Goal: Task Accomplishment & Management: Complete application form

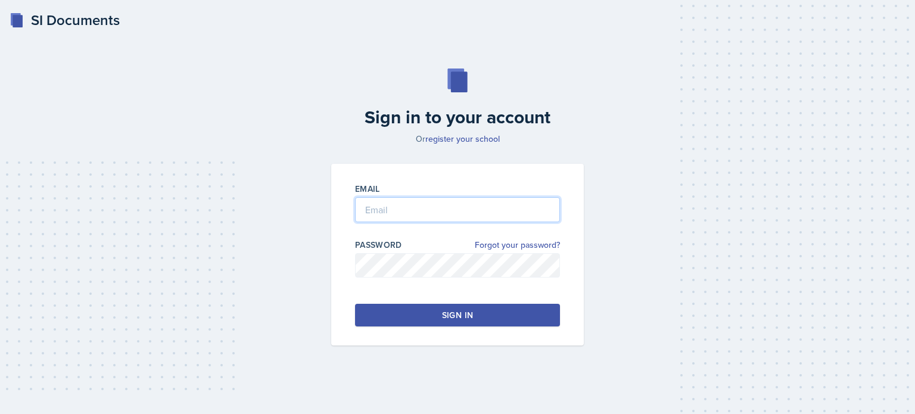
type input "[EMAIL_ADDRESS][DOMAIN_NAME]"
click at [440, 316] on button "Sign in" at bounding box center [457, 315] width 205 height 23
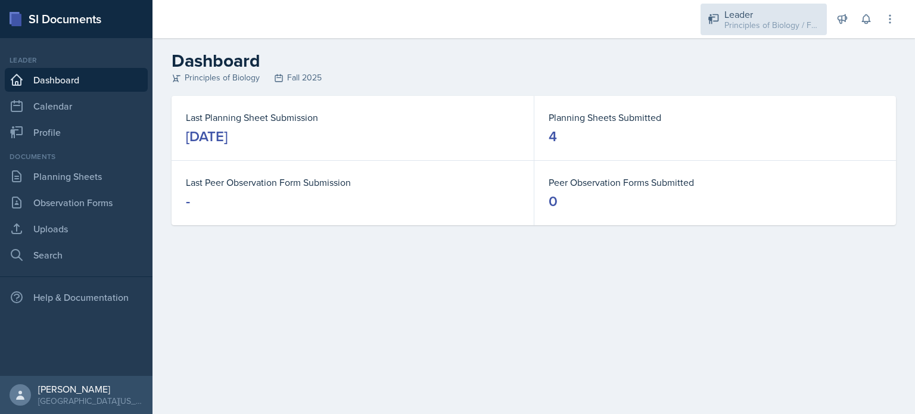
click at [758, 15] on div "Leader" at bounding box center [771, 14] width 95 height 14
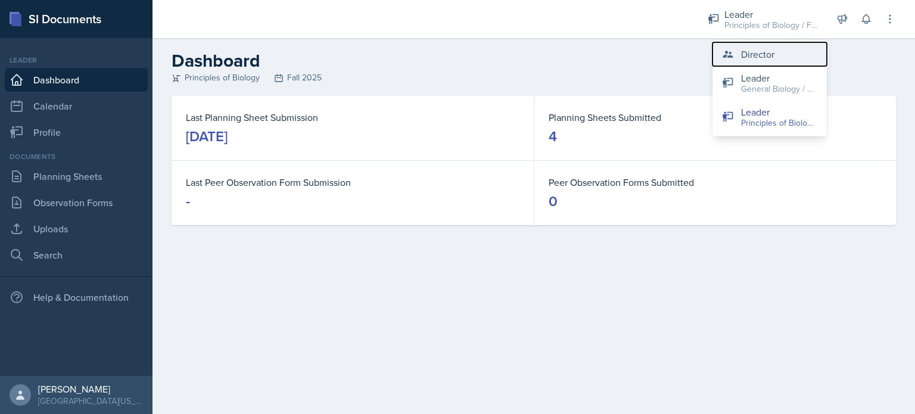
click at [775, 63] on button "Director" at bounding box center [769, 54] width 114 height 24
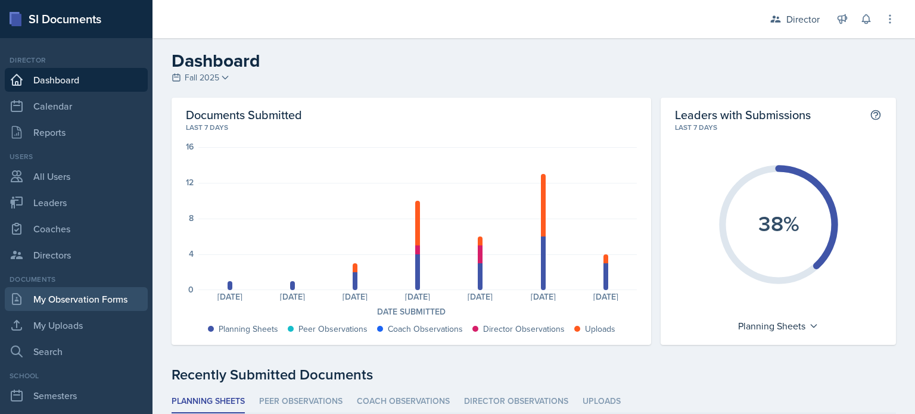
click at [86, 301] on link "My Observation Forms" at bounding box center [76, 299] width 143 height 24
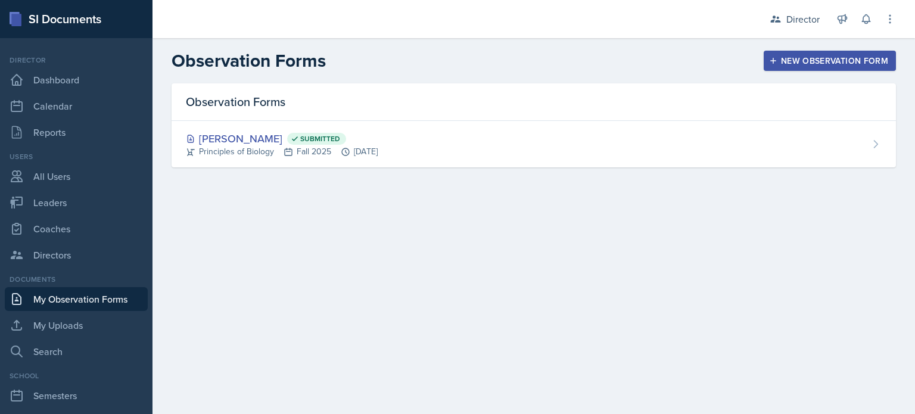
click at [799, 56] on div "New Observation Form" at bounding box center [829, 61] width 117 height 10
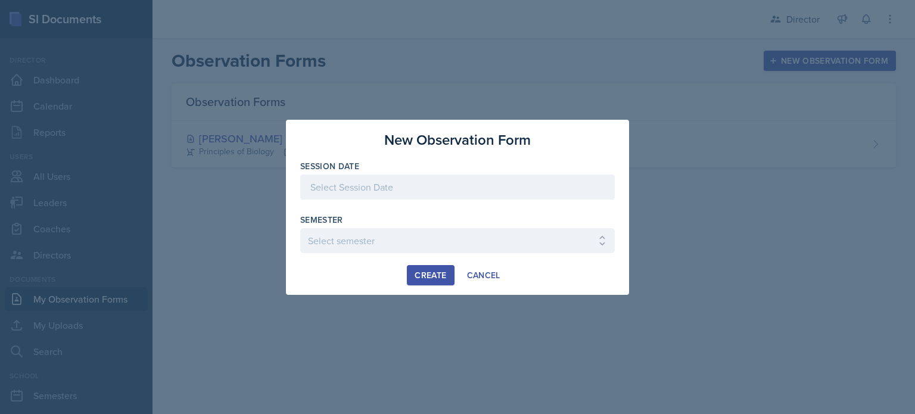
click at [548, 197] on div at bounding box center [457, 187] width 314 height 25
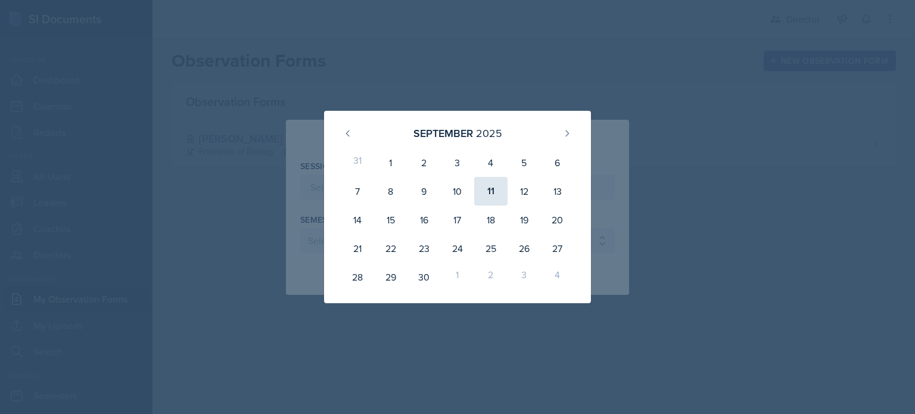
click at [486, 195] on div "11" at bounding box center [490, 191] width 33 height 29
type input "[DATE]"
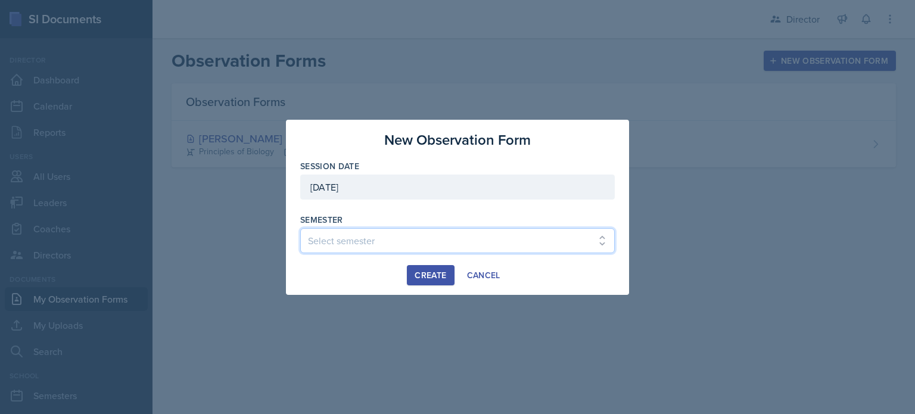
click at [400, 249] on select "Select semester Fall 2025 Spring 2025 Fall 2024 Spring 2024 Fall 2023 Spring 20…" at bounding box center [457, 240] width 314 height 25
select select "c88fb8a2-0ae1-4674-9d8d-93ff3a907138"
click at [300, 228] on select "Select semester Fall 2025 Spring 2025 Fall 2024 Spring 2024 Fall 2023 Spring 20…" at bounding box center [457, 240] width 314 height 25
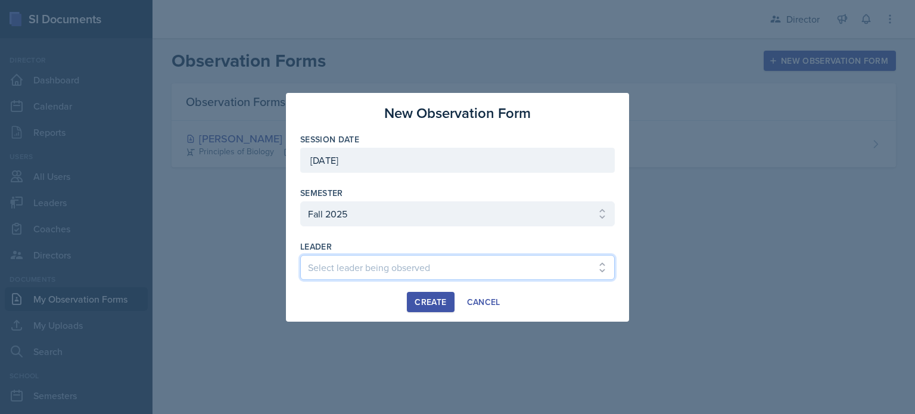
click at [401, 260] on select "Select leader being observed [PERSON_NAME] [PERSON_NAME] [PERSON_NAME] [PERSON_…" at bounding box center [457, 267] width 314 height 25
select select "6b4ed87e-af73-463b-8e72-a50fb19eb401"
click at [300, 255] on select "Select leader being observed [PERSON_NAME] [PERSON_NAME] [PERSON_NAME] [PERSON_…" at bounding box center [457, 267] width 314 height 25
drag, startPoint x: 375, startPoint y: 264, endPoint x: 329, endPoint y: 272, distance: 46.5
click at [329, 272] on select "Select leader being observed [PERSON_NAME] [PERSON_NAME] [PERSON_NAME] [PERSON_…" at bounding box center [457, 267] width 314 height 25
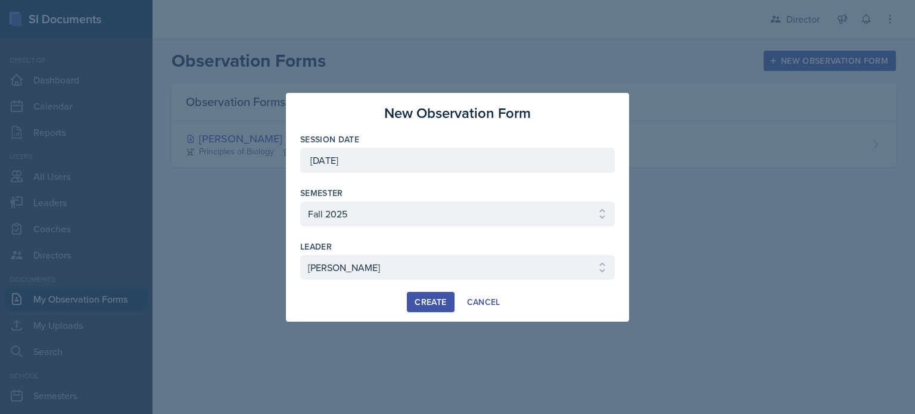
click at [423, 297] on div "Create" at bounding box center [431, 302] width 32 height 10
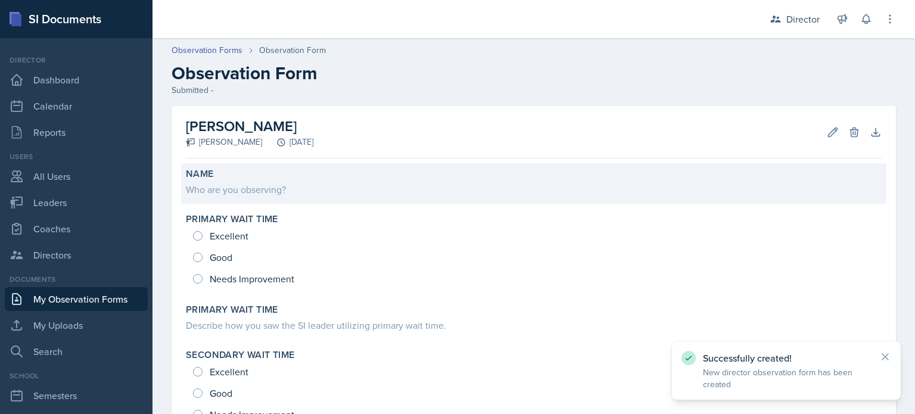
click at [269, 180] on div "Who are you observing?" at bounding box center [534, 188] width 696 height 17
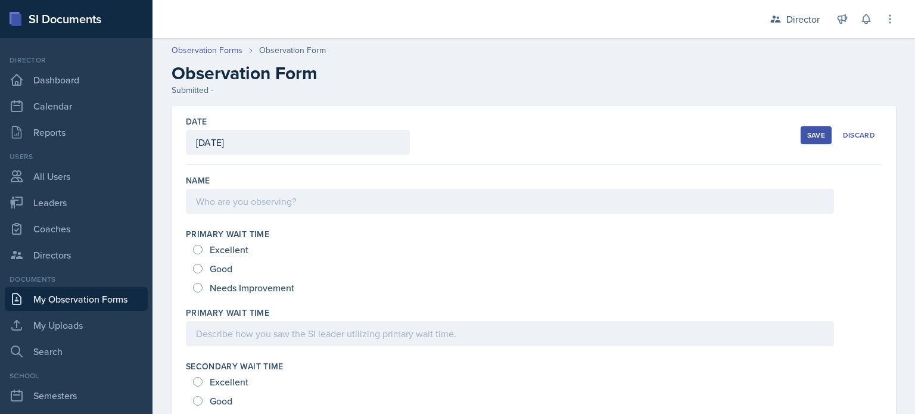
click at [260, 211] on div at bounding box center [510, 201] width 648 height 25
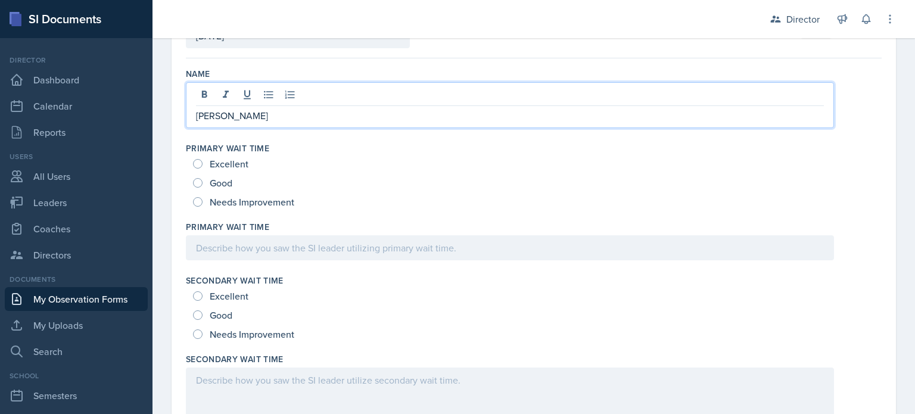
scroll to position [114, 0]
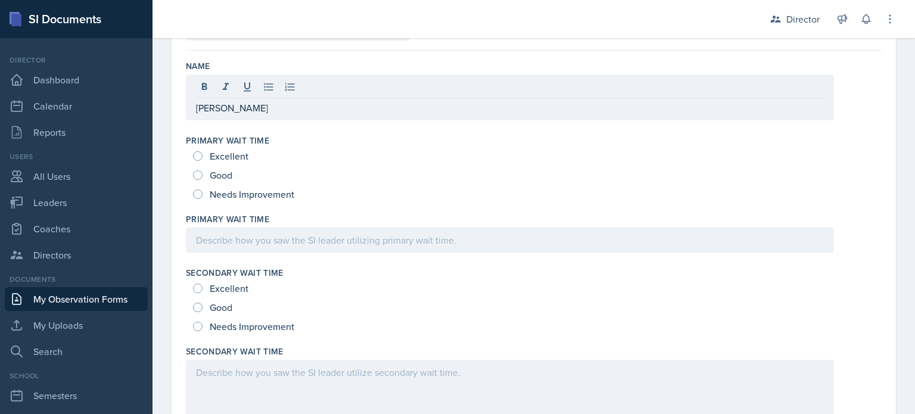
click at [263, 142] on label "Primary Wait Time" at bounding box center [227, 141] width 83 height 12
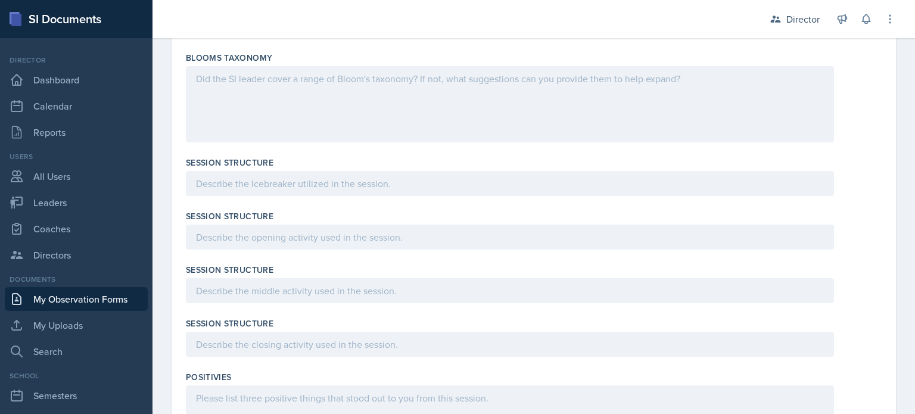
scroll to position [1069, 0]
drag, startPoint x: 186, startPoint y: 55, endPoint x: 298, endPoint y: 81, distance: 114.9
click at [298, 81] on div "Blooms Taxonomy" at bounding box center [534, 98] width 696 height 105
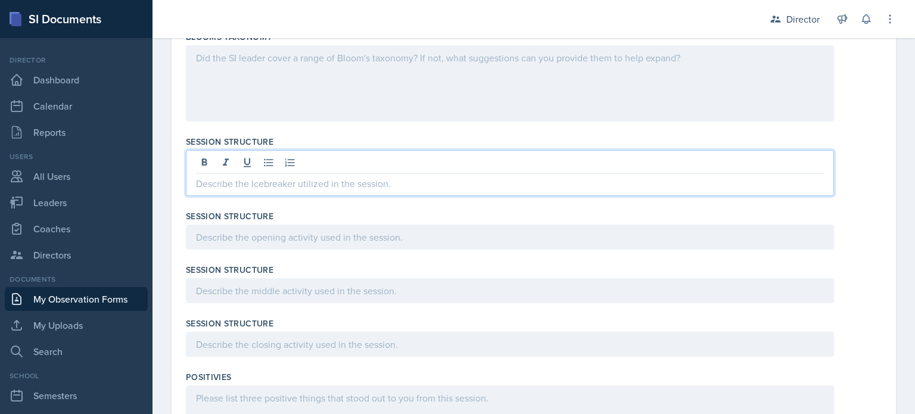
click at [236, 183] on p at bounding box center [510, 183] width 628 height 14
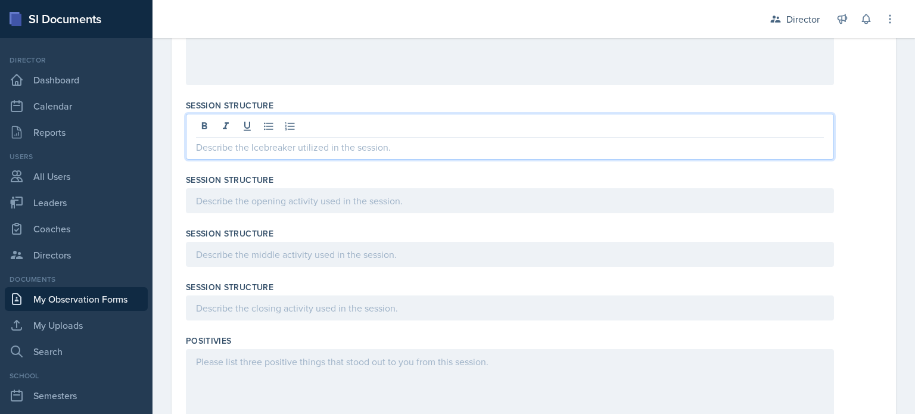
scroll to position [1129, 0]
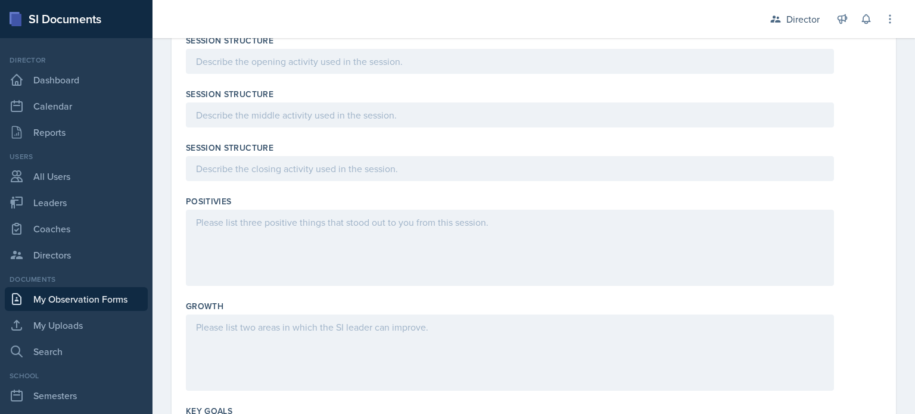
click at [235, 232] on div at bounding box center [510, 248] width 648 height 76
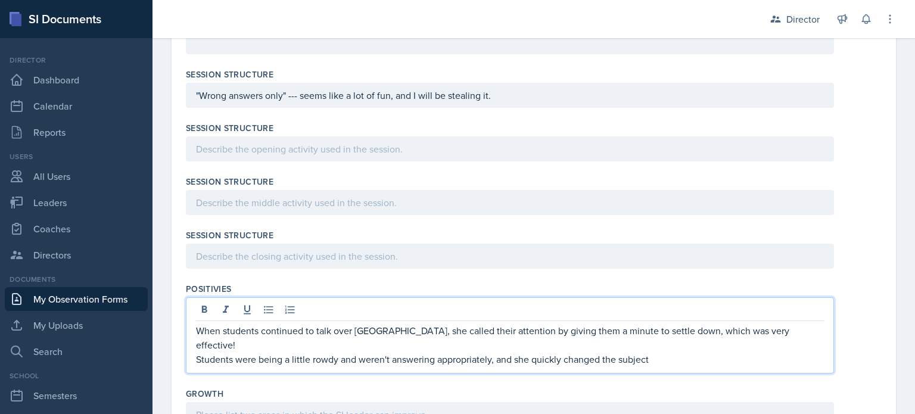
scroll to position [1177, 0]
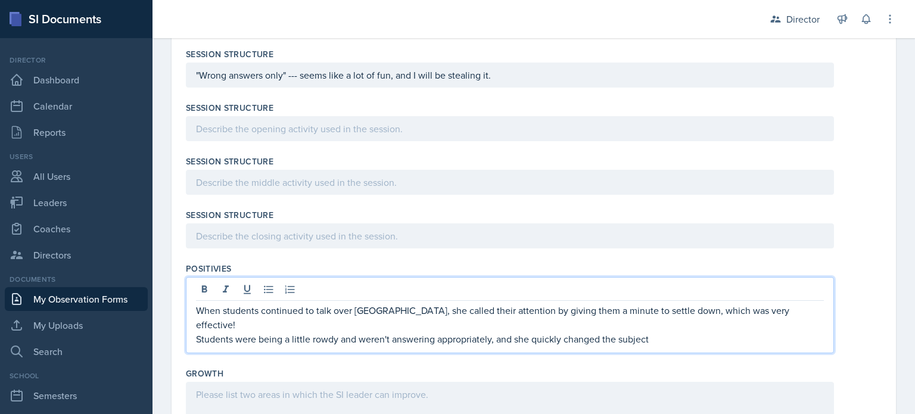
click at [304, 136] on p at bounding box center [510, 129] width 628 height 14
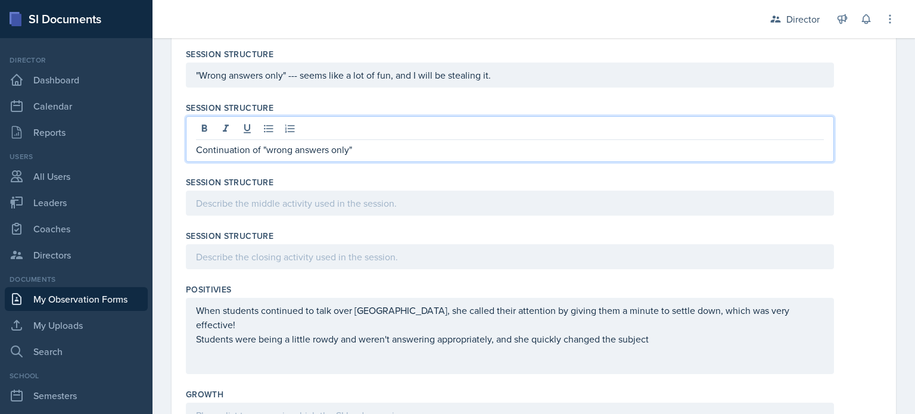
click at [316, 194] on div at bounding box center [510, 203] width 648 height 25
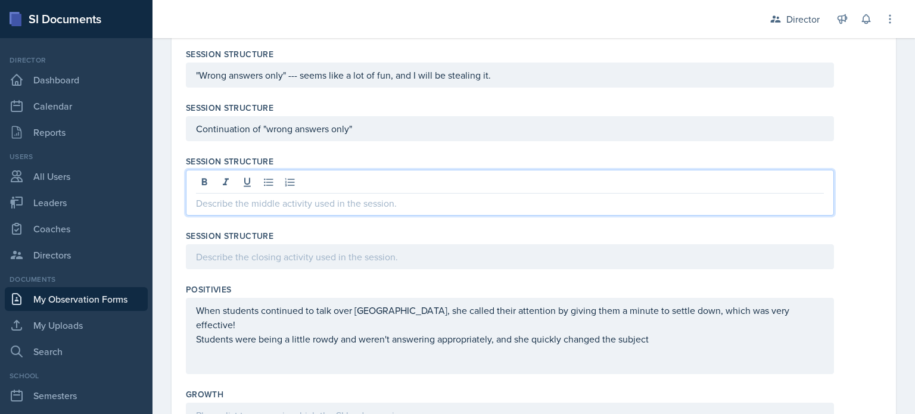
scroll to position [1156, 0]
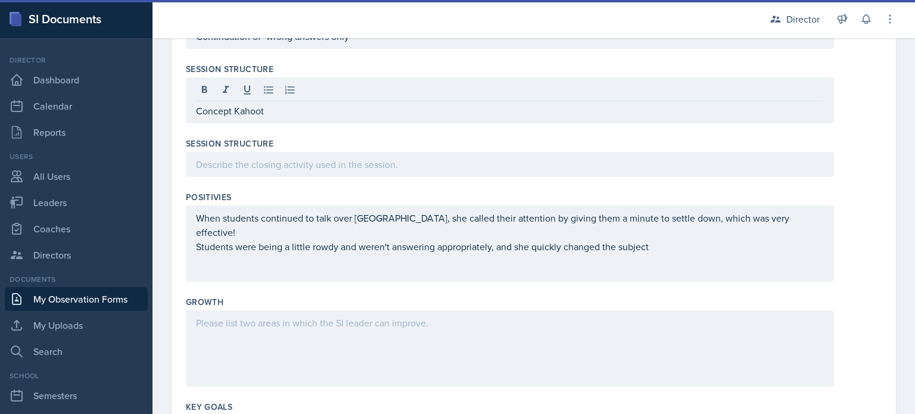
click at [687, 245] on div "When students continued to talk over [GEOGRAPHIC_DATA], she called their attent…" at bounding box center [510, 243] width 648 height 76
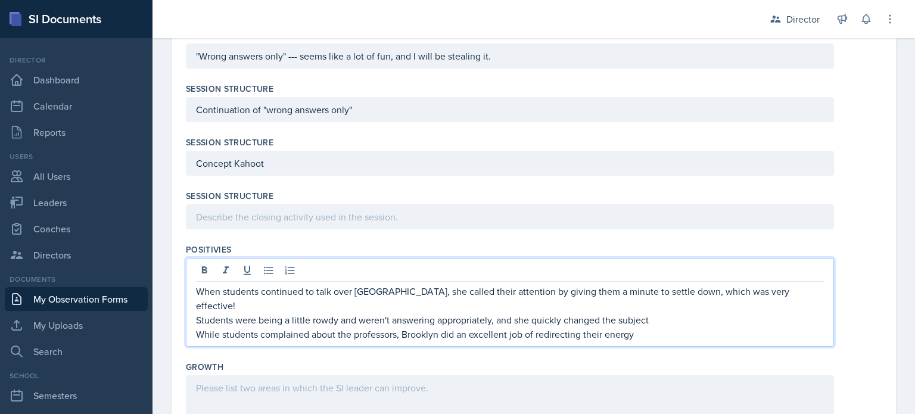
scroll to position [1196, 0]
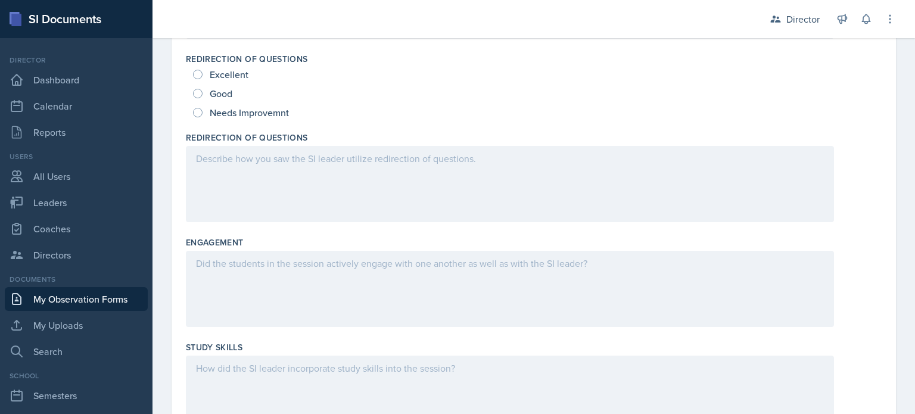
click at [379, 171] on div at bounding box center [510, 184] width 648 height 76
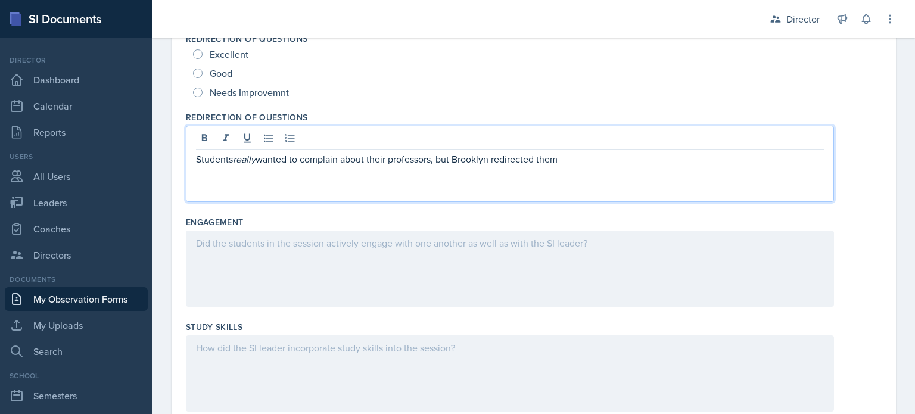
click at [230, 54] on span "Excellent" at bounding box center [229, 54] width 39 height 12
click at [203, 54] on input "Excellent" at bounding box center [198, 54] width 10 height 10
radio input "true"
click at [598, 152] on p "Students really wanted to complain about their professors, but [PERSON_NAME] re…" at bounding box center [510, 159] width 628 height 14
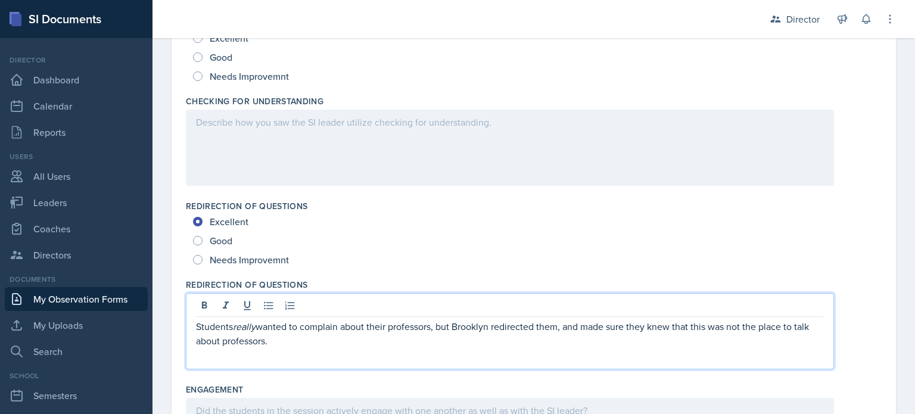
scroll to position [477, 0]
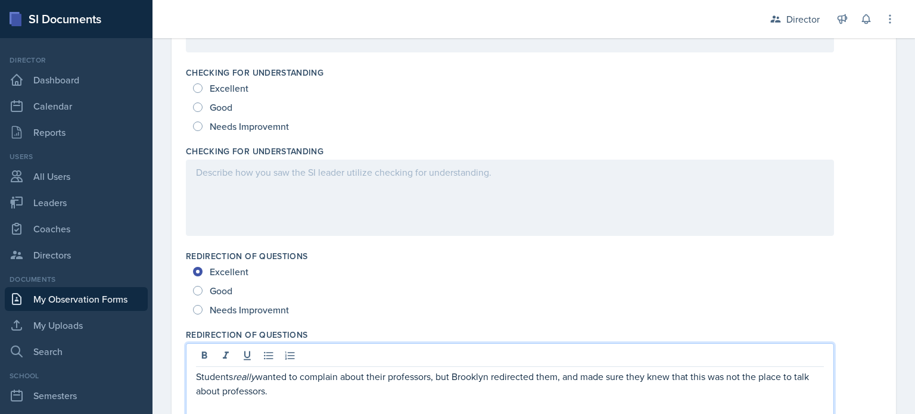
click at [223, 108] on span "Good" at bounding box center [221, 107] width 23 height 12
click at [203, 108] on input "Good" at bounding box center [198, 107] width 10 height 10
radio input "true"
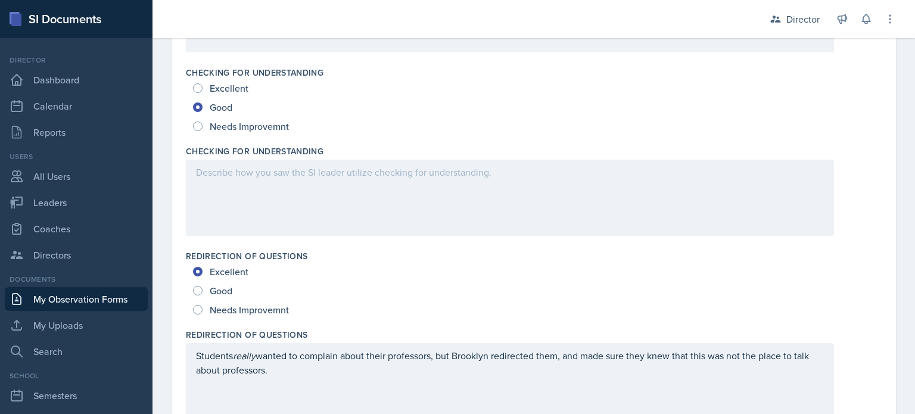
click at [207, 194] on div at bounding box center [510, 198] width 648 height 76
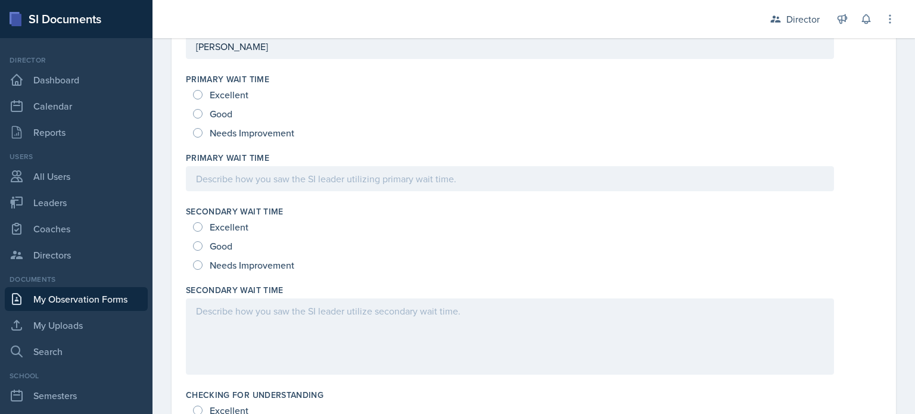
scroll to position [155, 0]
click at [224, 115] on span "Good" at bounding box center [221, 114] width 23 height 12
click at [203, 115] on input "Good" at bounding box center [198, 114] width 10 height 10
radio input "true"
click at [225, 244] on span "Good" at bounding box center [221, 246] width 23 height 12
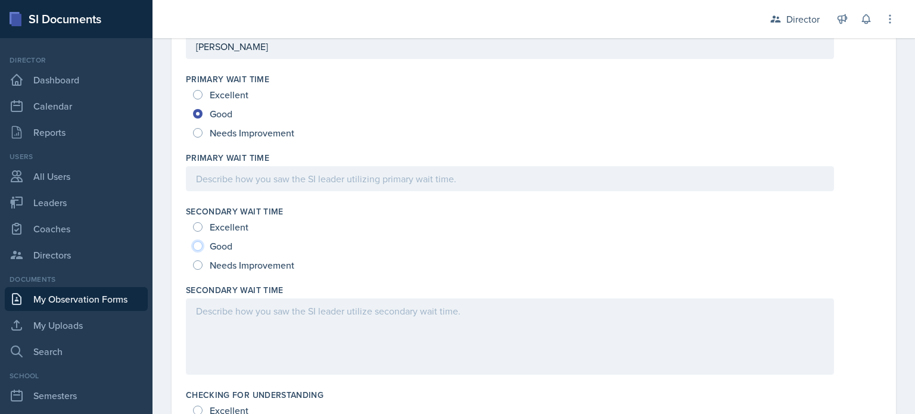
click at [203, 244] on input "Good" at bounding box center [198, 246] width 10 height 10
radio input "true"
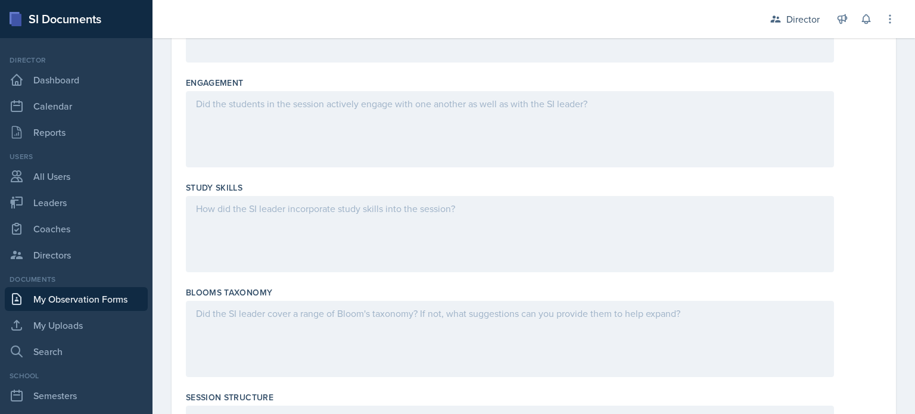
scroll to position [836, 0]
click at [288, 119] on div at bounding box center [510, 127] width 648 height 76
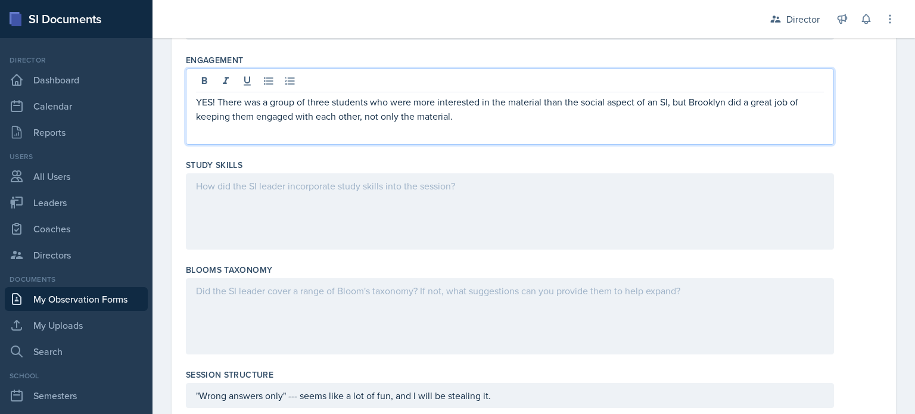
drag, startPoint x: 409, startPoint y: 192, endPoint x: 521, endPoint y: 122, distance: 132.2
click at [521, 122] on div "YES! There was a group of three students who were more interested in the materi…" at bounding box center [510, 106] width 648 height 76
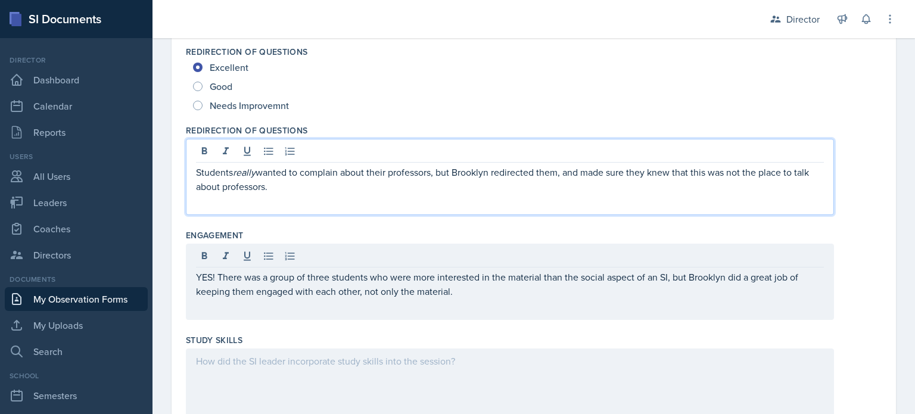
click at [404, 190] on p "Students really wanted to complain about their professors, but [PERSON_NAME] re…" at bounding box center [510, 179] width 628 height 29
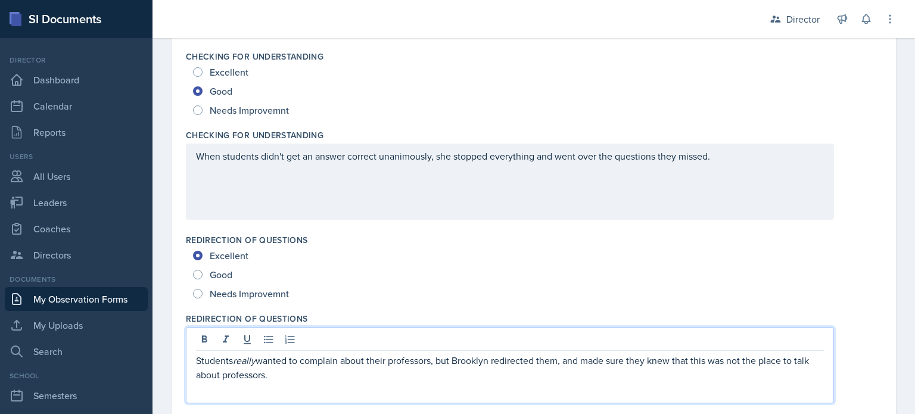
scroll to position [481, 0]
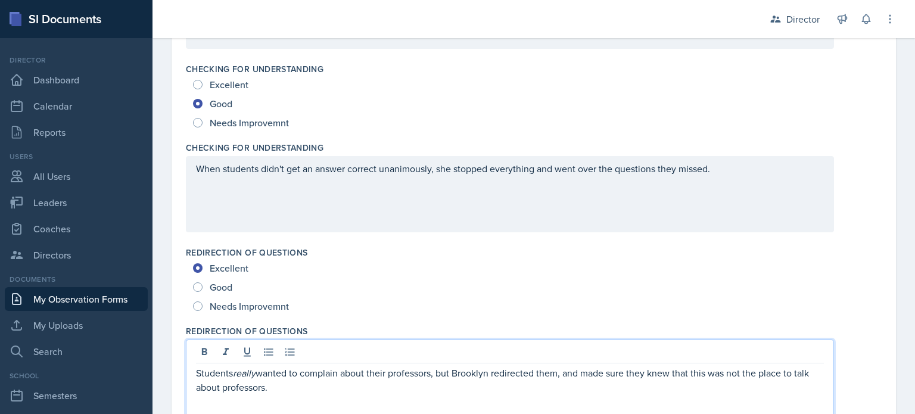
click at [767, 201] on div "When students didn't get an answer correct unanimously, she stopped everything …" at bounding box center [510, 194] width 648 height 76
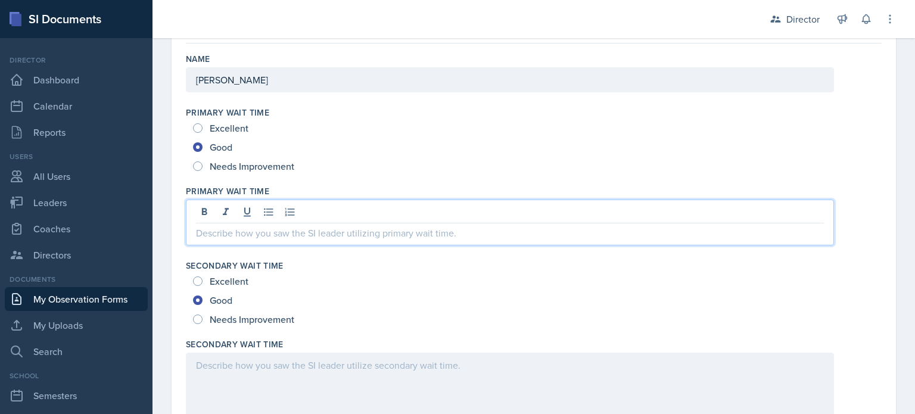
scroll to position [142, 0]
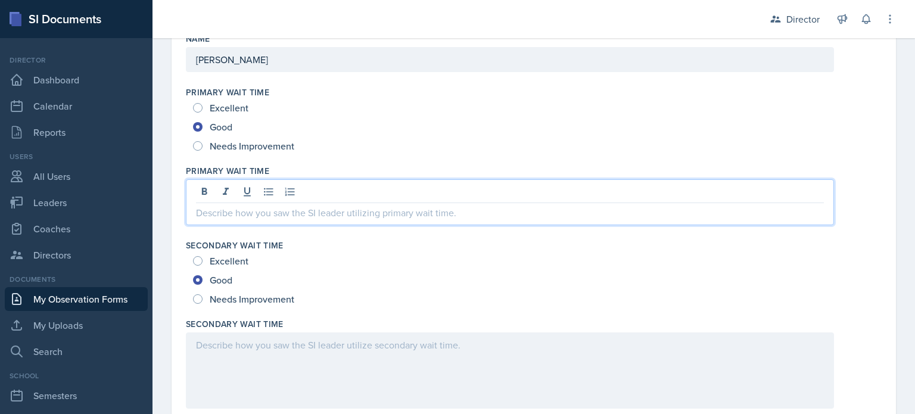
click at [331, 214] on p at bounding box center [510, 212] width 628 height 14
click at [272, 341] on div at bounding box center [510, 370] width 648 height 76
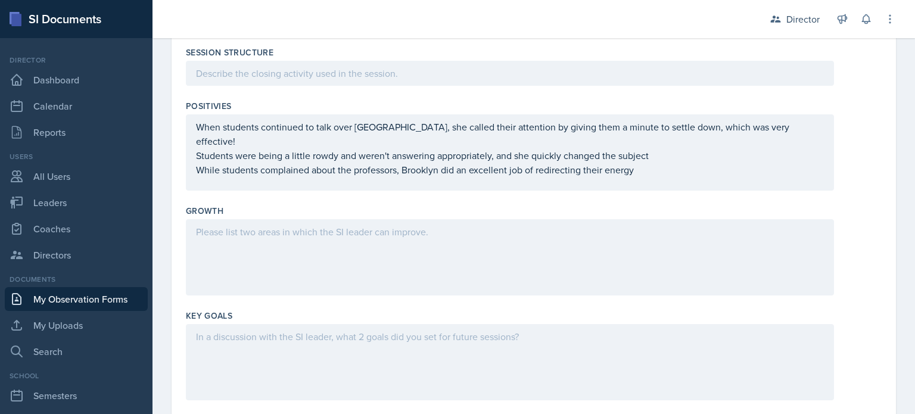
scroll to position [1340, 0]
click at [641, 175] on div "When students continued to talk over [GEOGRAPHIC_DATA], she called their attent…" at bounding box center [510, 152] width 648 height 76
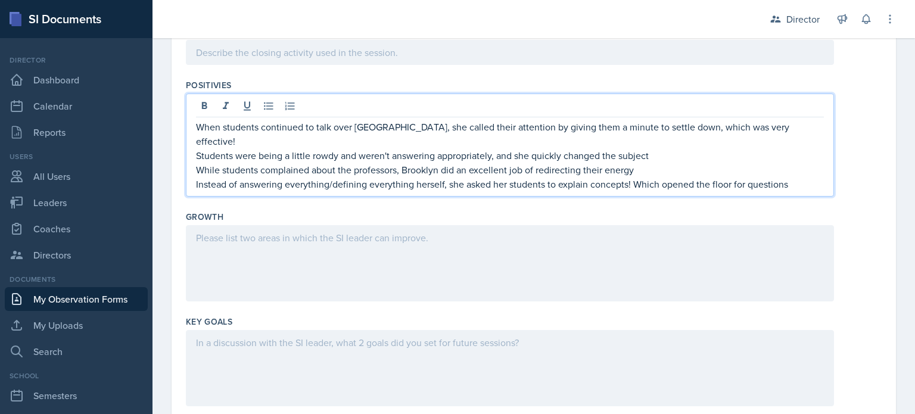
scroll to position [1384, 0]
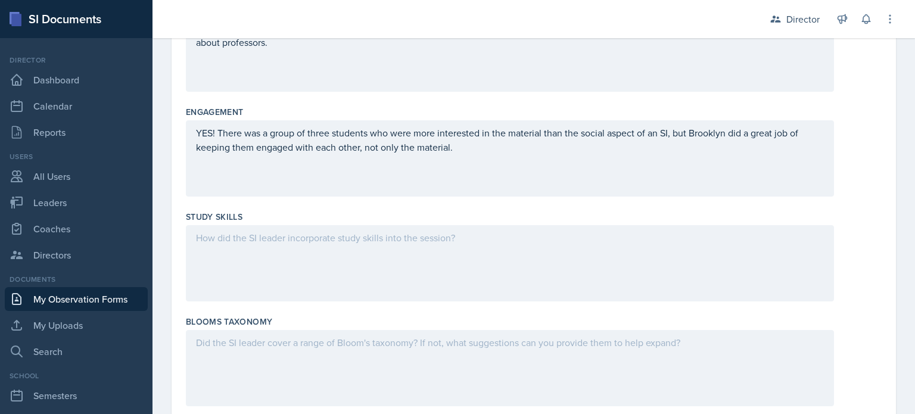
click at [534, 258] on div at bounding box center [510, 263] width 648 height 76
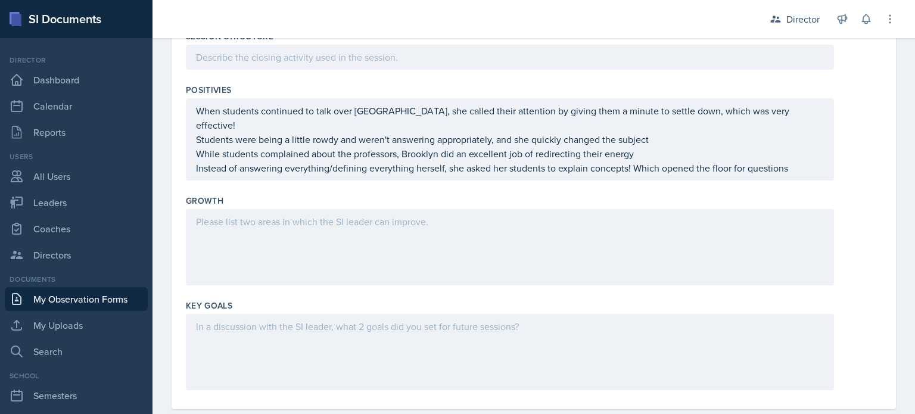
scroll to position [1355, 0]
click at [301, 225] on div at bounding box center [510, 248] width 648 height 76
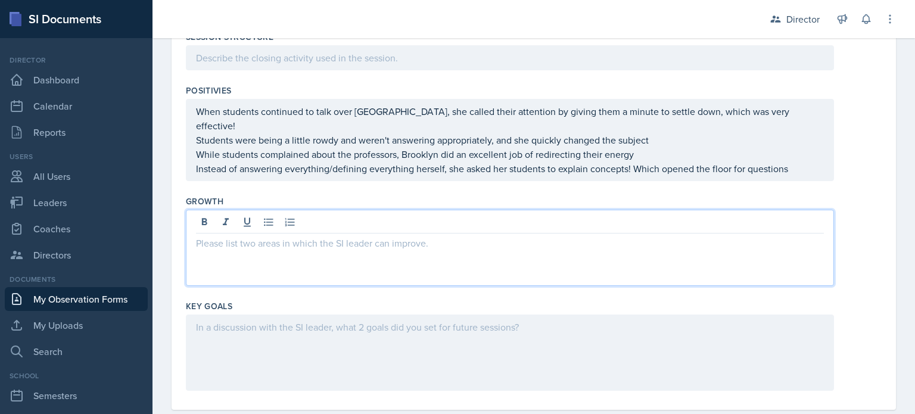
scroll to position [1372, 0]
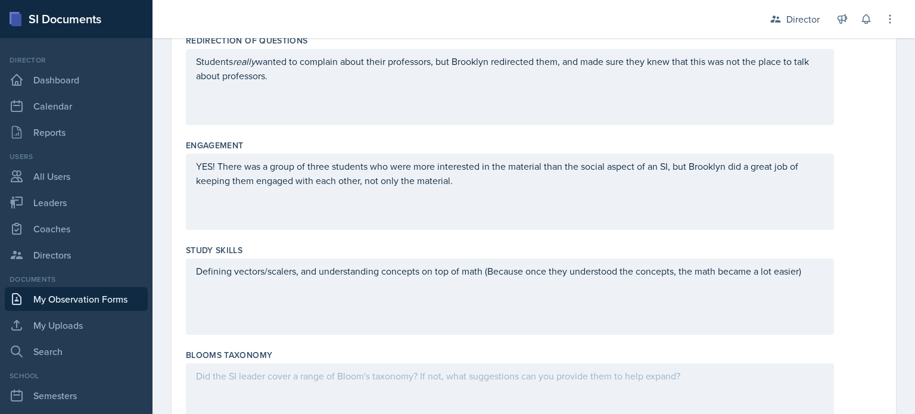
click at [822, 271] on div "Defining vectors/scalers, and understanding concepts on top of math (Because on…" at bounding box center [510, 296] width 648 height 76
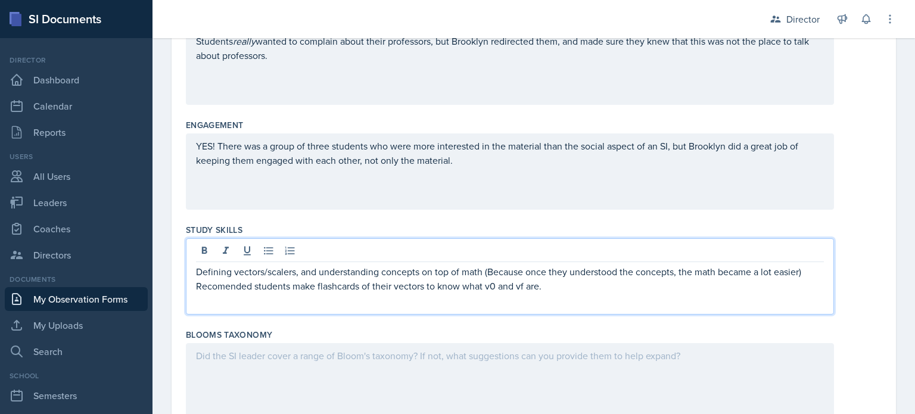
click at [551, 292] on div "Defining vectors/scalers, and understanding concepts on top of math (Because on…" at bounding box center [510, 276] width 648 height 76
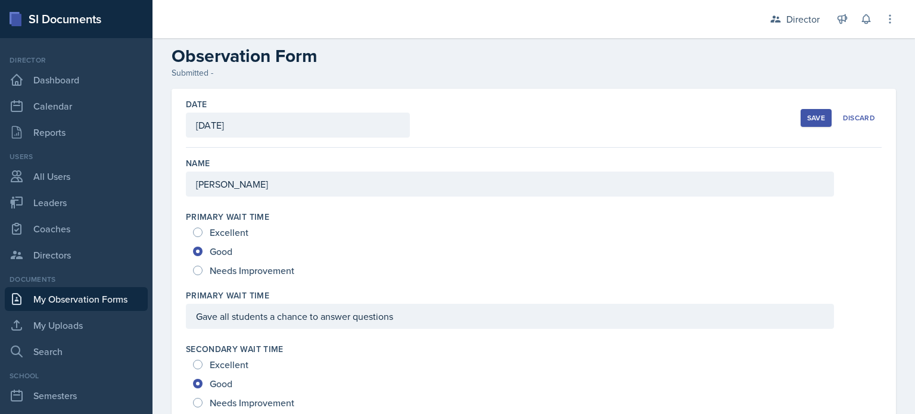
scroll to position [0, 0]
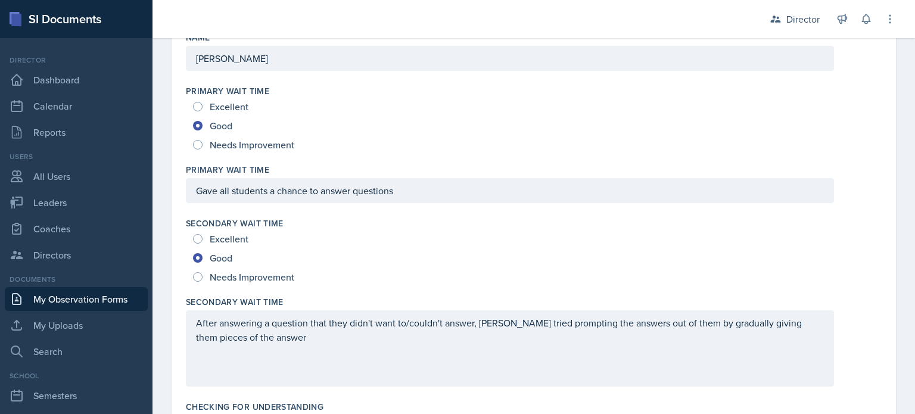
click at [419, 197] on div "Gave all students a chance to answer questions" at bounding box center [510, 190] width 648 height 25
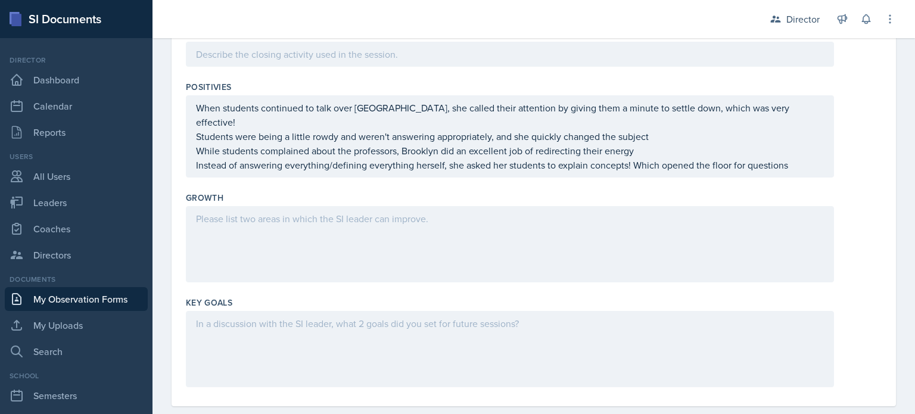
scroll to position [1394, 0]
click at [337, 241] on div at bounding box center [510, 243] width 648 height 76
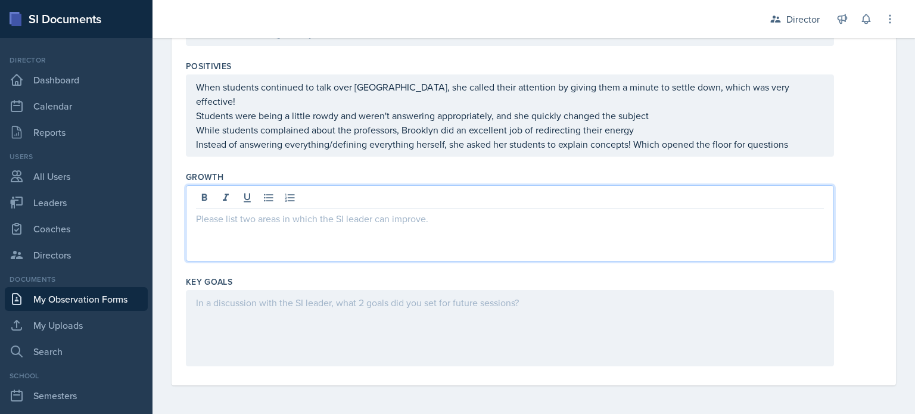
scroll to position [1386, 0]
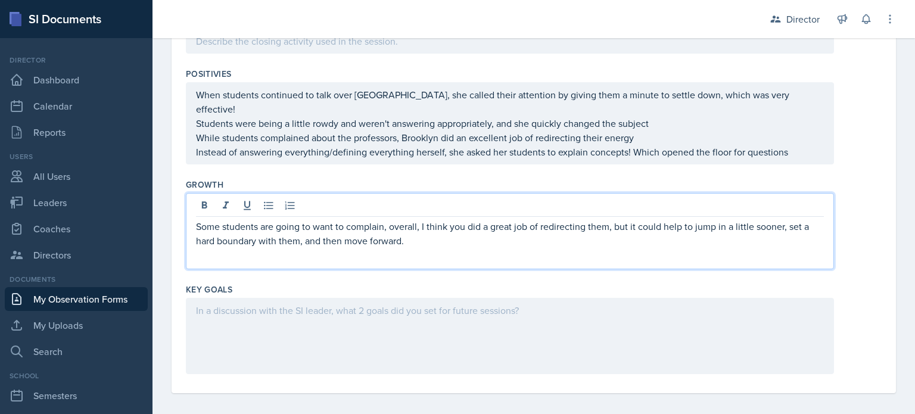
click at [300, 235] on p "Some students are going to want to complain, overall, I think you did a great j…" at bounding box center [510, 233] width 628 height 29
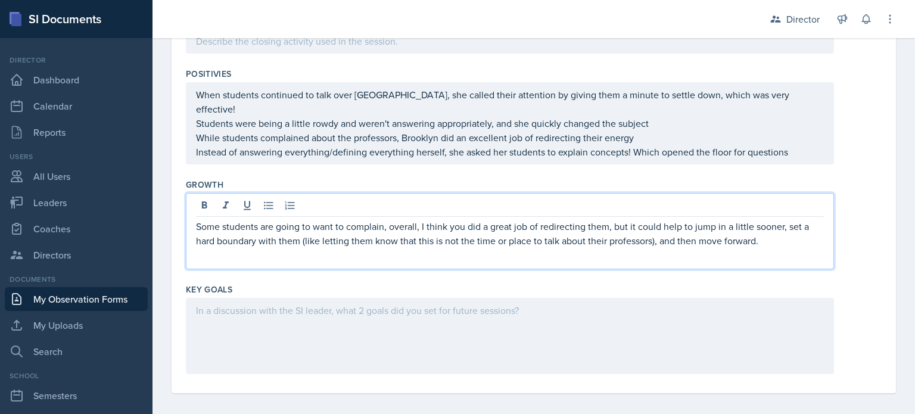
click at [272, 324] on div at bounding box center [510, 336] width 648 height 76
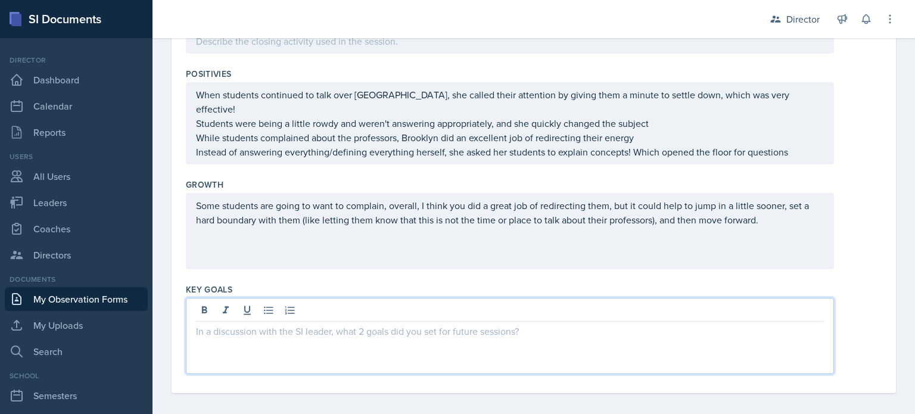
click at [803, 135] on div "When students continued to talk over [GEOGRAPHIC_DATA], she called their attent…" at bounding box center [510, 123] width 628 height 71
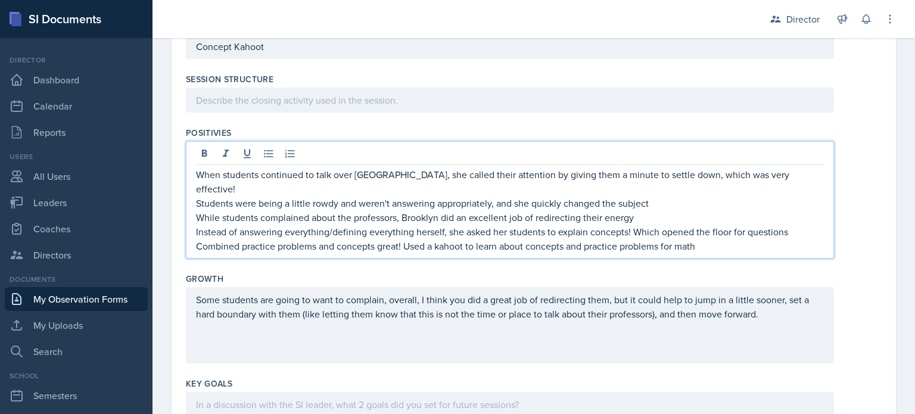
scroll to position [1412, 0]
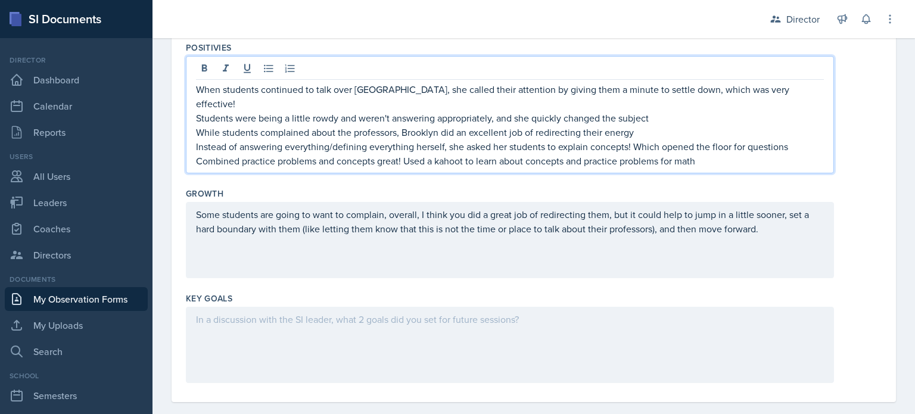
click at [457, 202] on div "Some students are going to want to complain, overall, I think you did a great j…" at bounding box center [510, 240] width 648 height 76
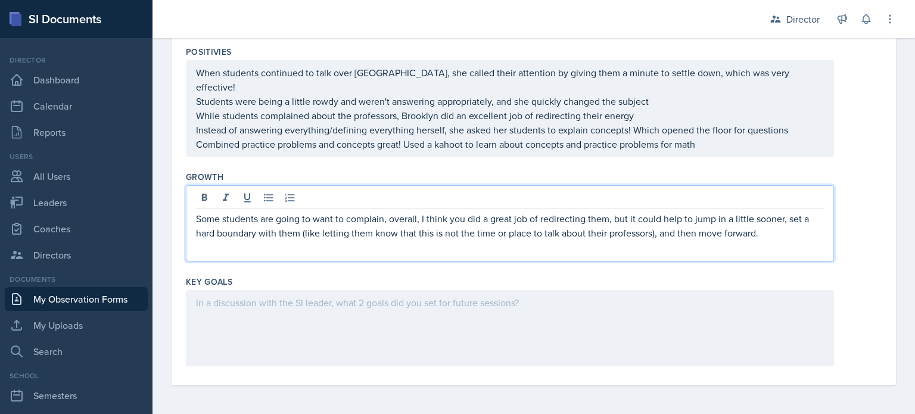
scroll to position [1391, 0]
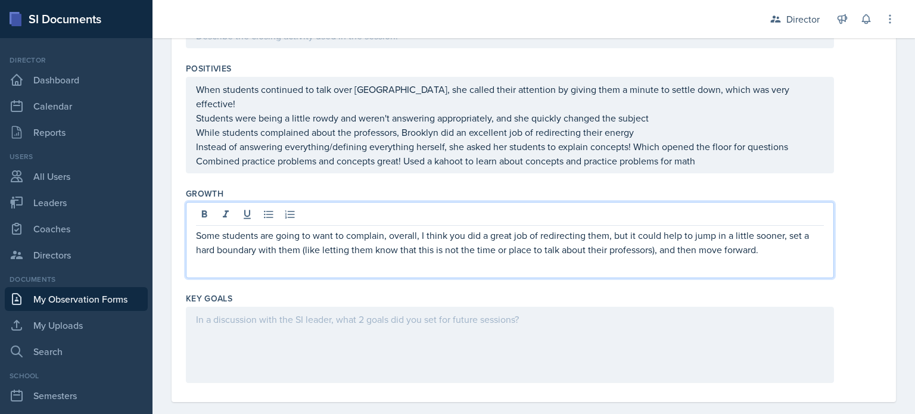
click at [457, 206] on div at bounding box center [510, 216] width 628 height 20
click at [457, 228] on p "Some students are going to want to complain, overall, I think you did a great j…" at bounding box center [510, 242] width 628 height 29
click at [618, 251] on div "Some students are going to want to complain, overall, I think Brooklyn did a gr…" at bounding box center [510, 240] width 648 height 76
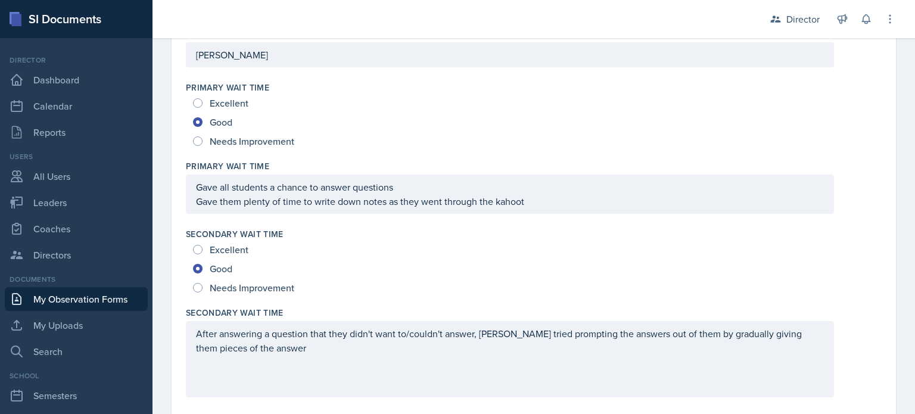
scroll to position [0, 0]
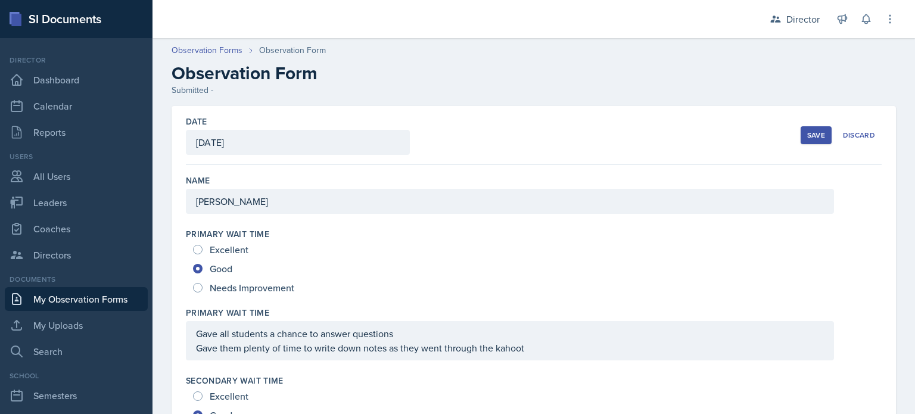
click at [807, 133] on div "Save" at bounding box center [816, 135] width 18 height 10
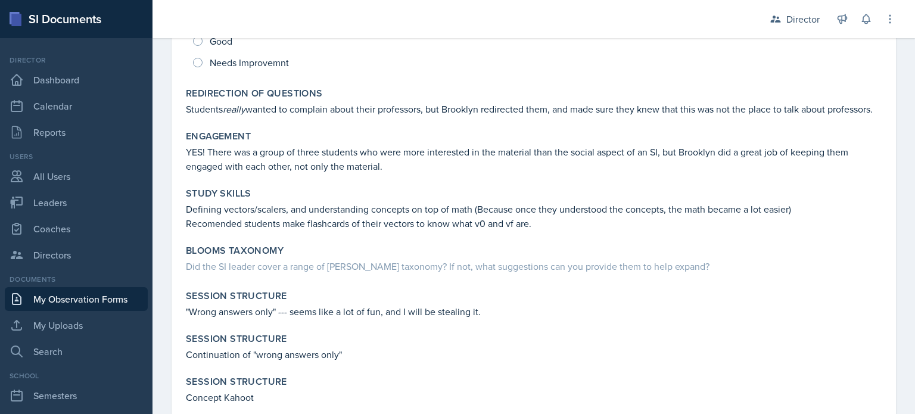
scroll to position [677, 0]
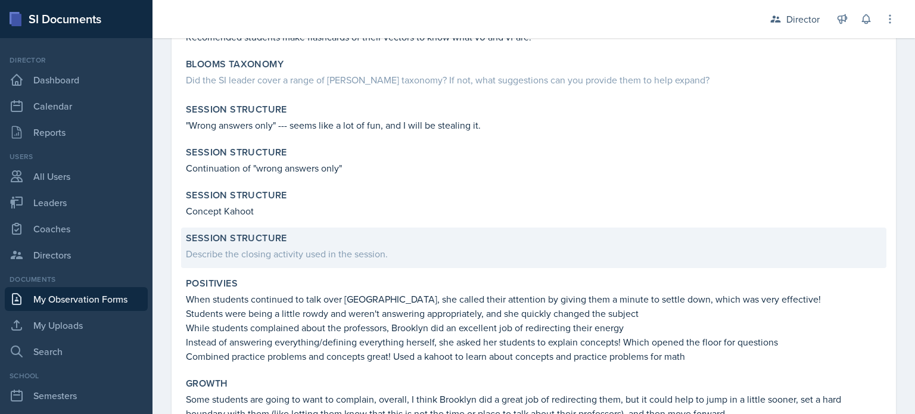
click at [289, 248] on div "Describe the closing activity used in the session." at bounding box center [534, 254] width 696 height 14
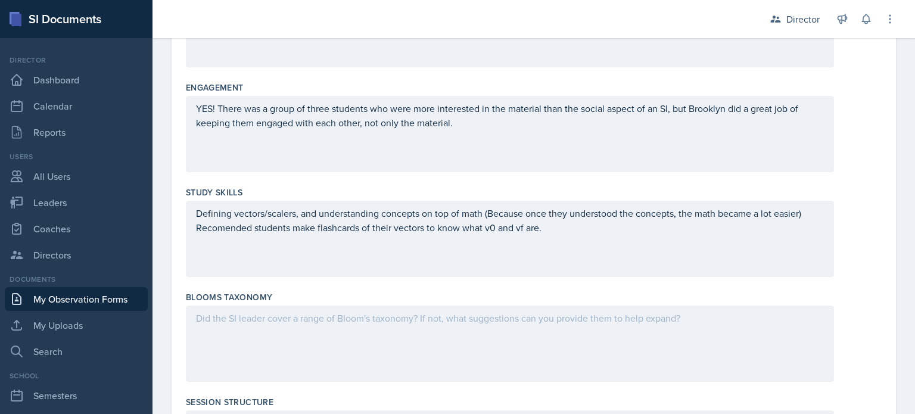
scroll to position [871, 0]
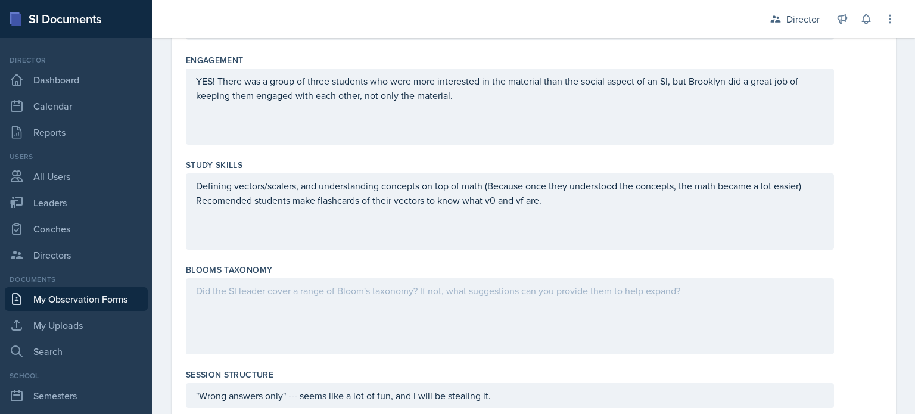
click at [257, 326] on div at bounding box center [510, 316] width 648 height 76
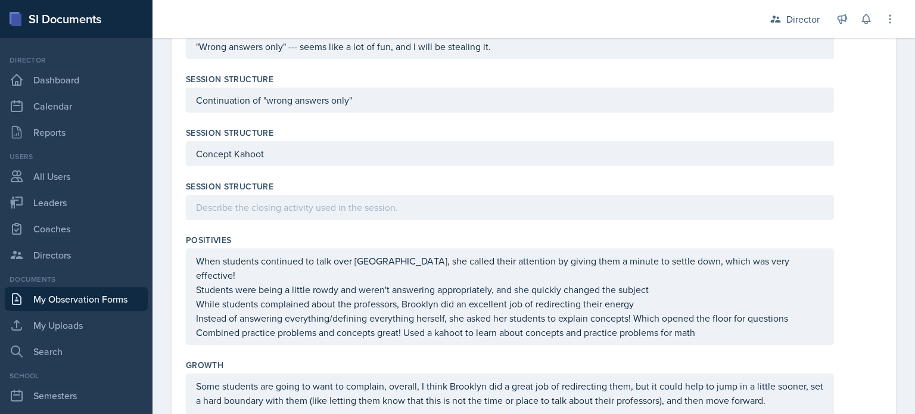
scroll to position [1241, 0]
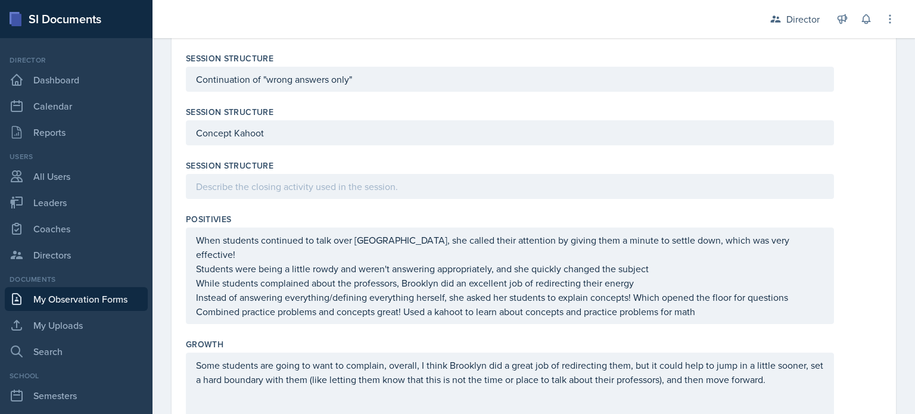
click at [277, 194] on p at bounding box center [510, 186] width 628 height 14
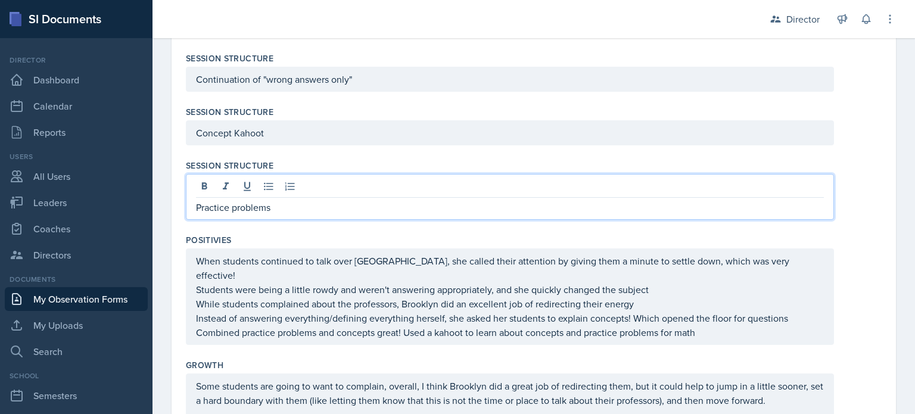
click at [281, 234] on div "Positivies" at bounding box center [534, 240] width 696 height 12
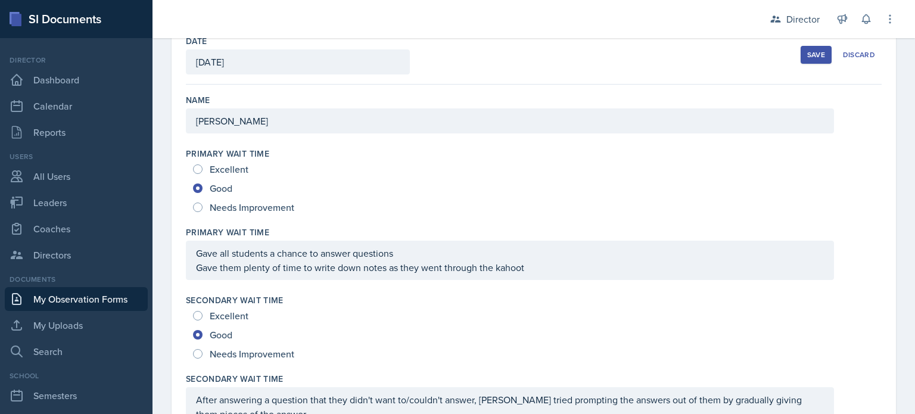
scroll to position [0, 0]
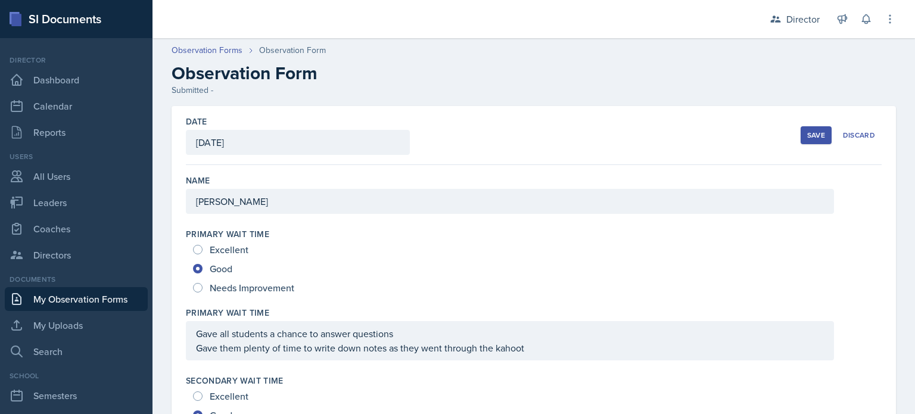
click at [809, 139] on div "Save" at bounding box center [816, 135] width 18 height 10
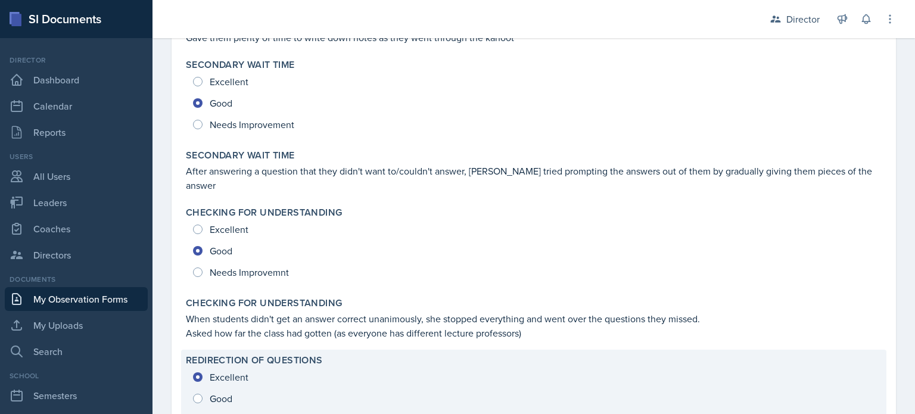
scroll to position [409, 0]
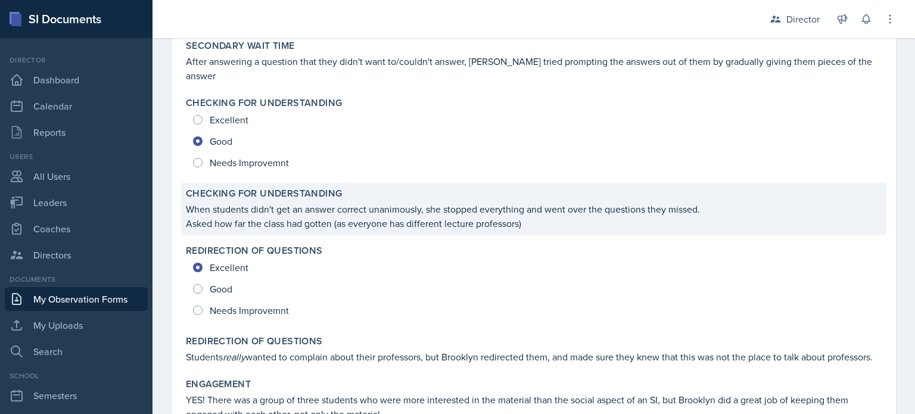
click at [538, 216] on p "Asked how far the class had gotten (as everyone has different lecture professor…" at bounding box center [534, 223] width 696 height 14
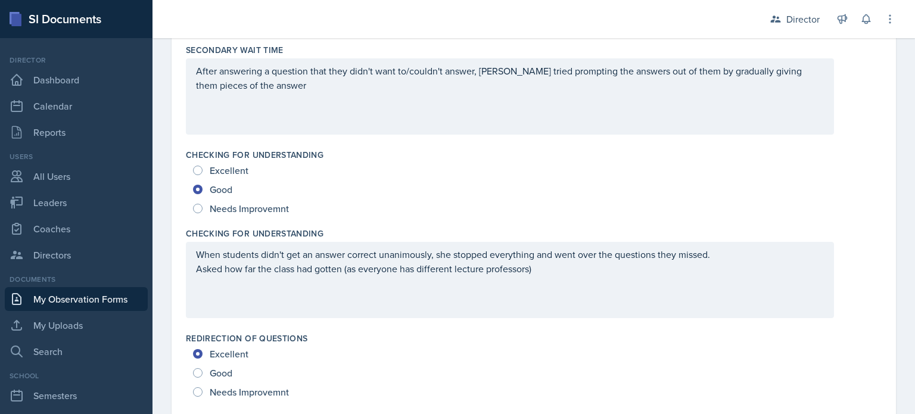
scroll to position [436, 0]
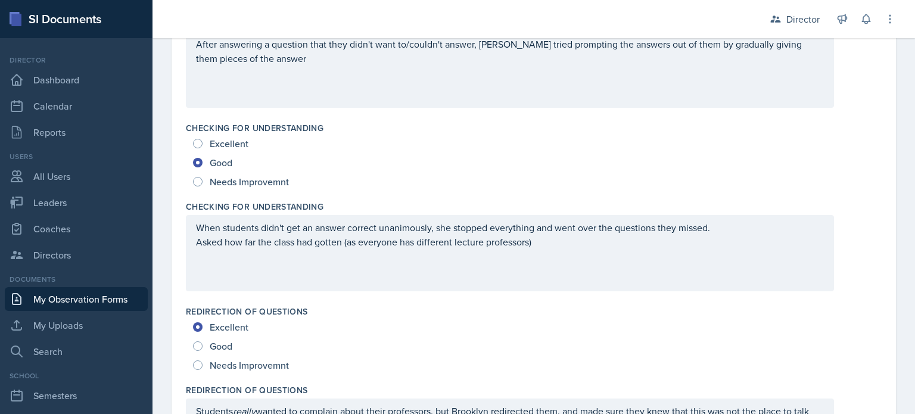
click at [528, 251] on div "When students didn't get an answer correct unanimously, she stopped everything …" at bounding box center [510, 253] width 648 height 76
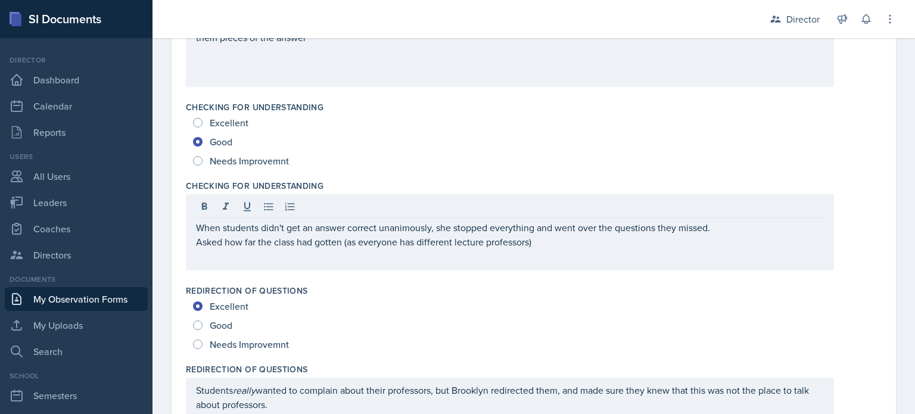
click at [567, 250] on div "When students didn't get an answer correct unanimously, she stopped everything …" at bounding box center [510, 232] width 648 height 76
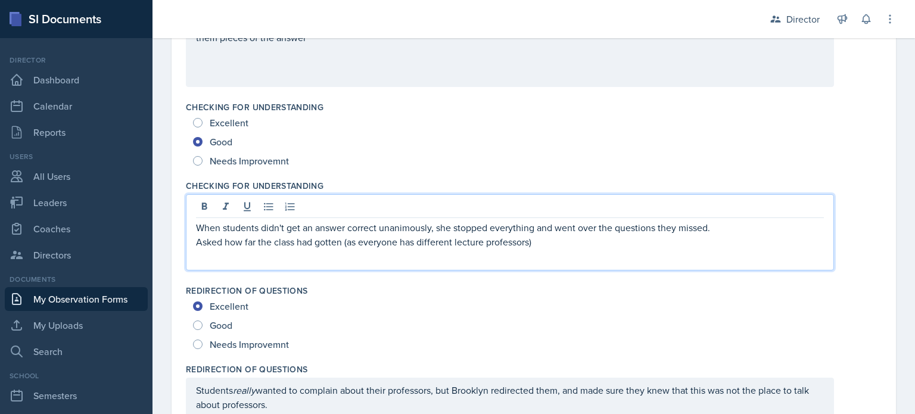
click at [538, 238] on p "Asked how far the class had gotten (as everyone has different lecture professor…" at bounding box center [510, 242] width 628 height 14
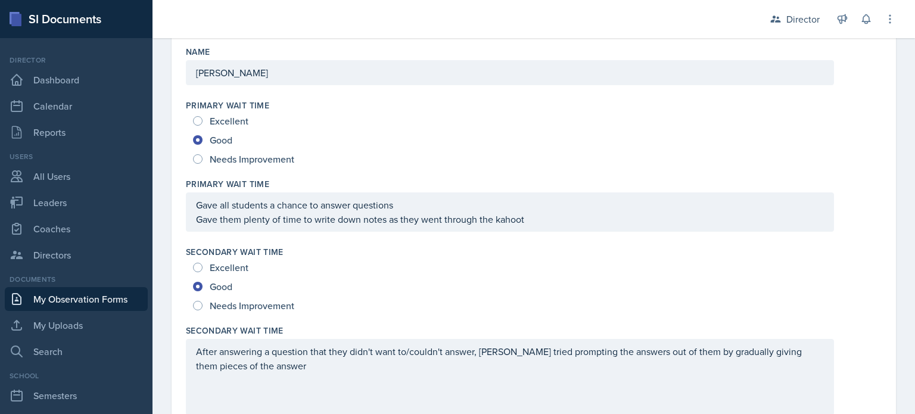
scroll to position [0, 0]
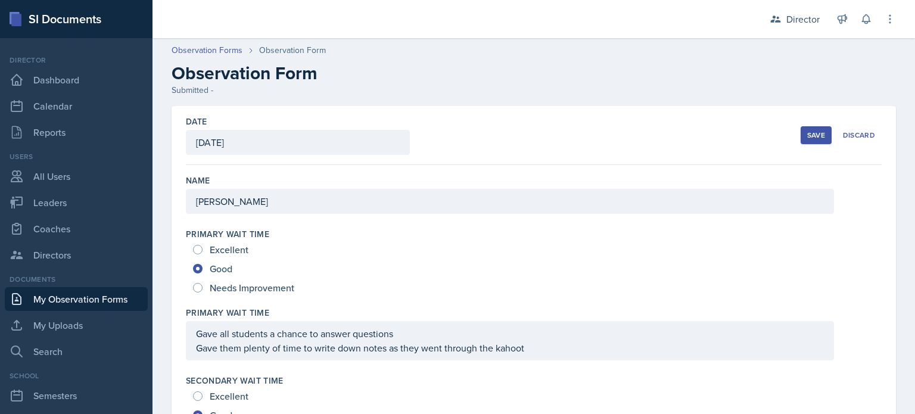
click at [807, 135] on div "Save" at bounding box center [816, 135] width 18 height 10
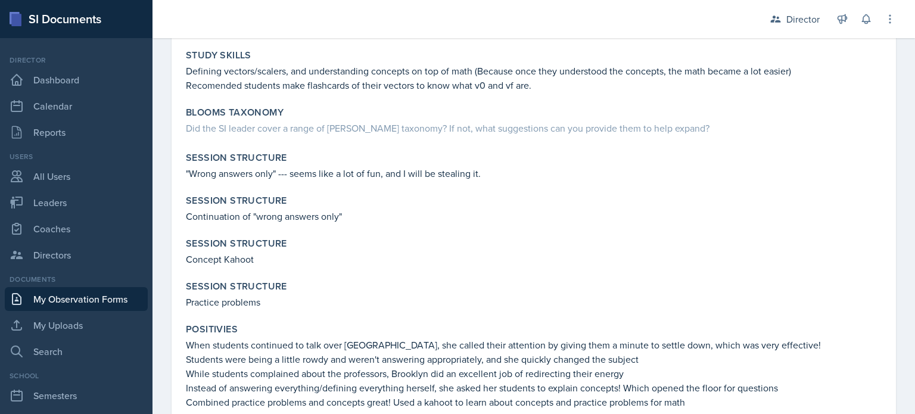
scroll to position [989, 0]
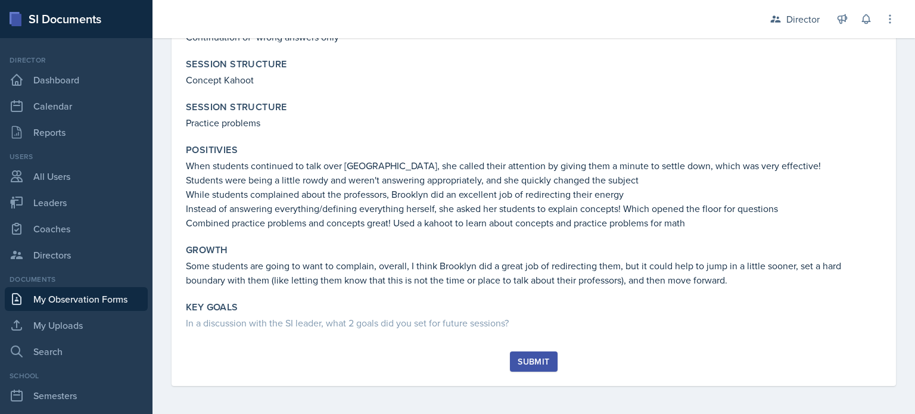
click at [519, 362] on div "Submit" at bounding box center [534, 362] width 32 height 10
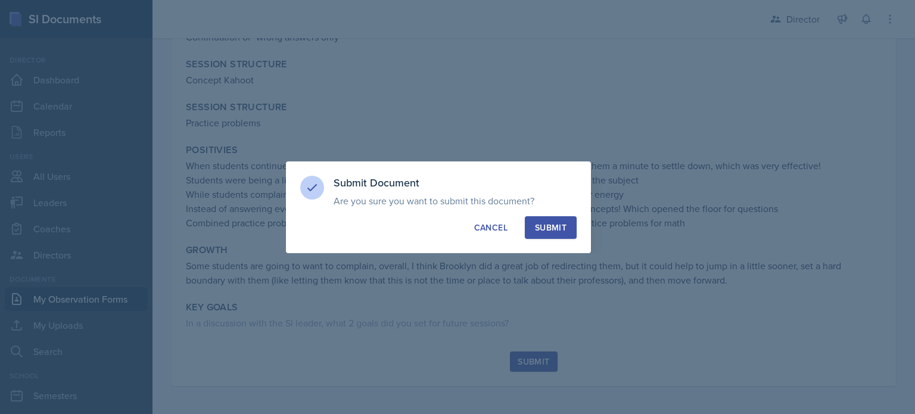
click at [553, 227] on div "Submit" at bounding box center [551, 228] width 32 height 12
radio input "true"
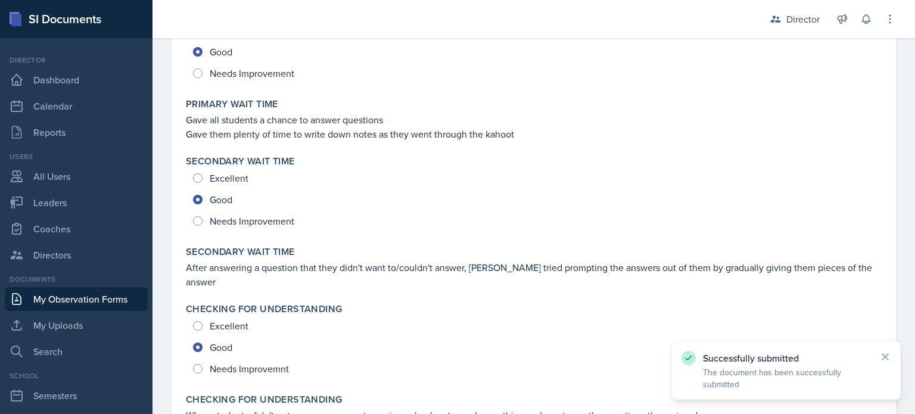
scroll to position [0, 0]
